Goal: Use online tool/utility: Utilize a website feature to perform a specific function

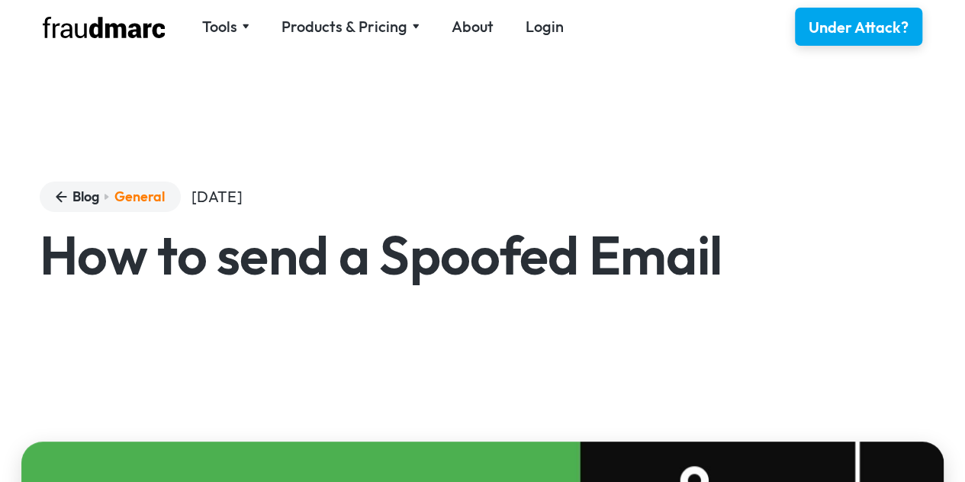
click at [0, 282] on div "Blog General June 9, 2022 How to send a Spoofed Email" at bounding box center [482, 248] width 965 height 346
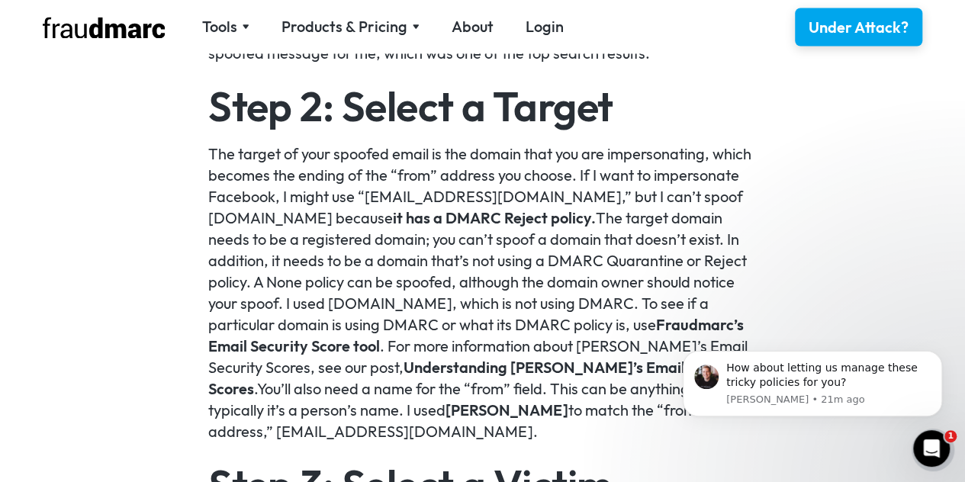
scroll to position [1327, 0]
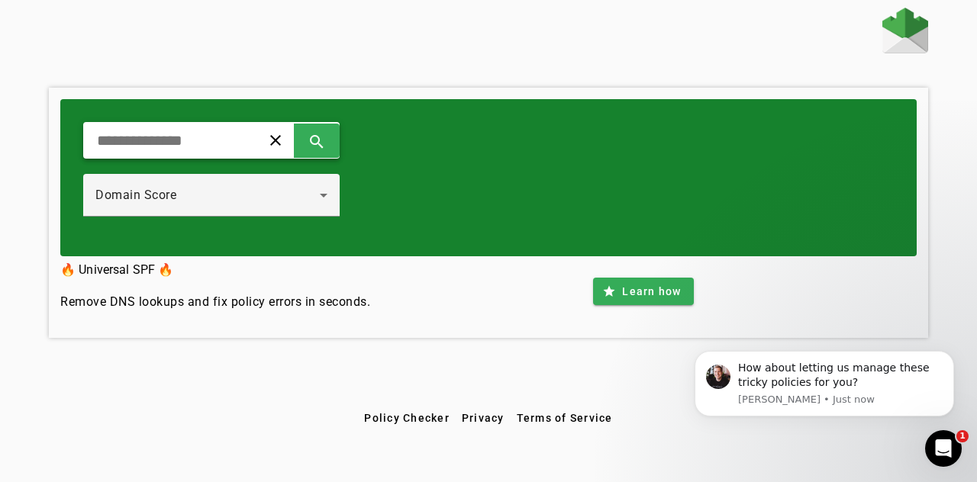
click at [167, 131] on input "text" at bounding box center [165, 140] width 141 height 18
type input "**********"
click at [333, 127] on span at bounding box center [316, 140] width 37 height 37
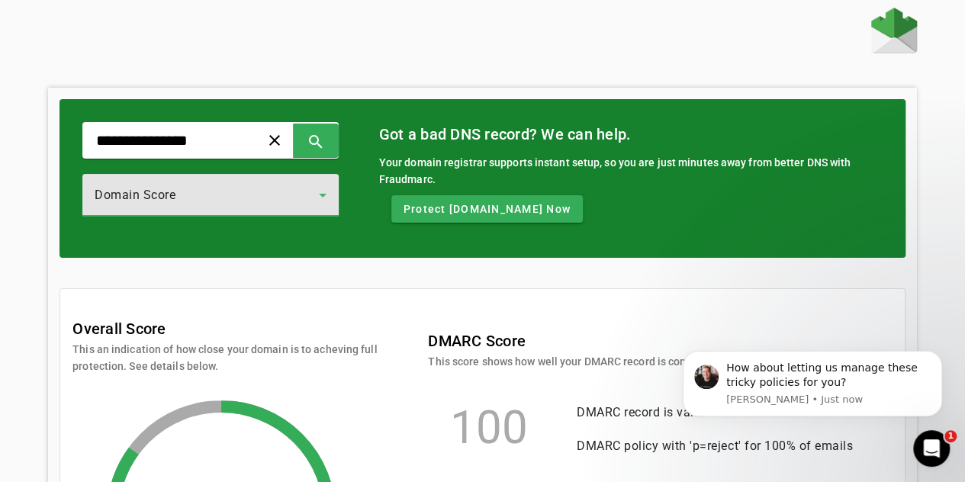
click at [230, 195] on div "Domain Score" at bounding box center [207, 195] width 224 height 18
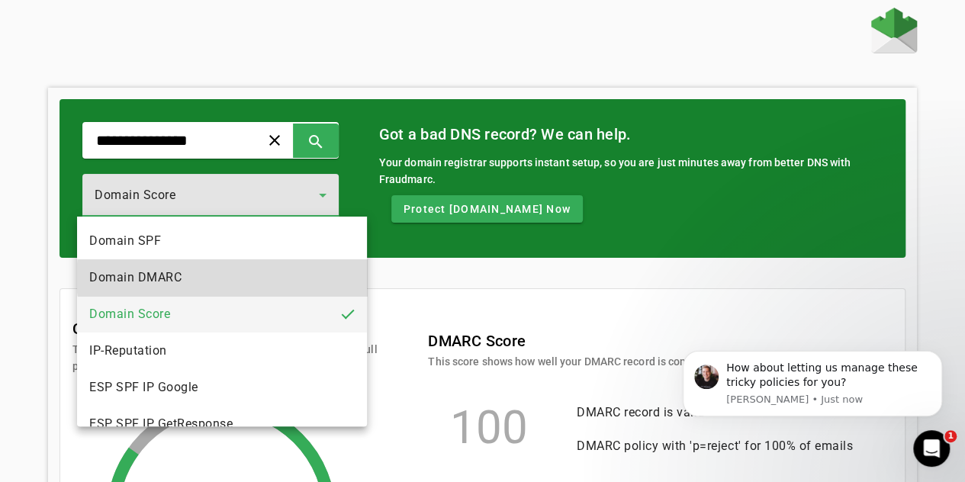
click at [224, 278] on mat-option "Domain DMARC" at bounding box center [221, 277] width 289 height 37
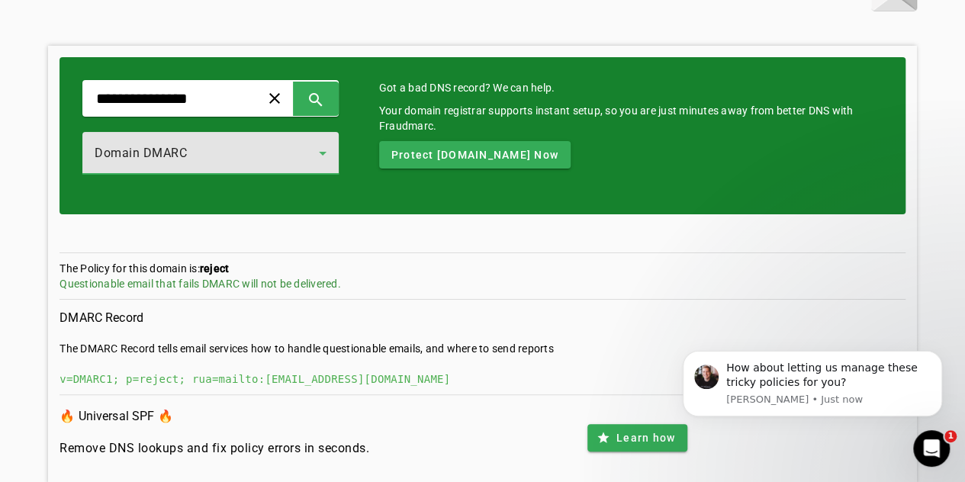
scroll to position [76, 0]
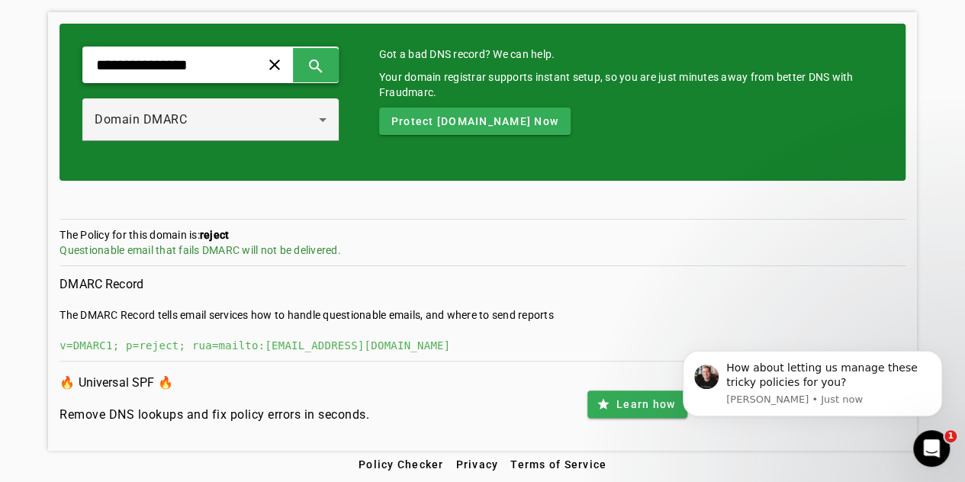
drag, startPoint x: 614, startPoint y: 342, endPoint x: 79, endPoint y: 48, distance: 611.0
click at [79, 48] on div "**********" at bounding box center [482, 231] width 869 height 439
copy div "clear search Domain DMARC Got a bad DNS record? We can help. Your domain regist…"
click at [590, 214] on div "The Policy for this domain is: reject Questionable email that fails DMARC will …" at bounding box center [483, 275] width 846 height 188
